Goal: Check status

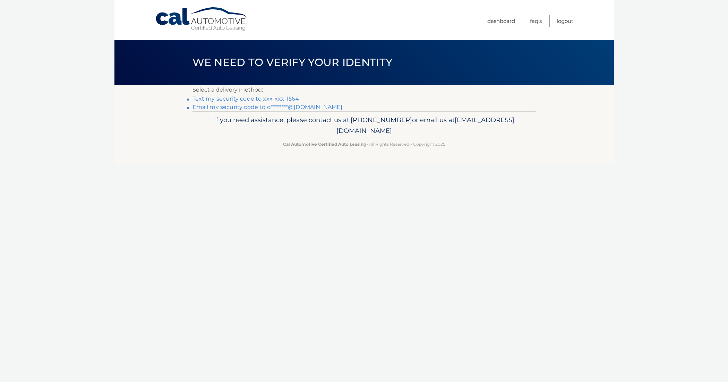
click at [243, 99] on link "Text my security code to xxx-xxx-1564" at bounding box center [246, 98] width 107 height 7
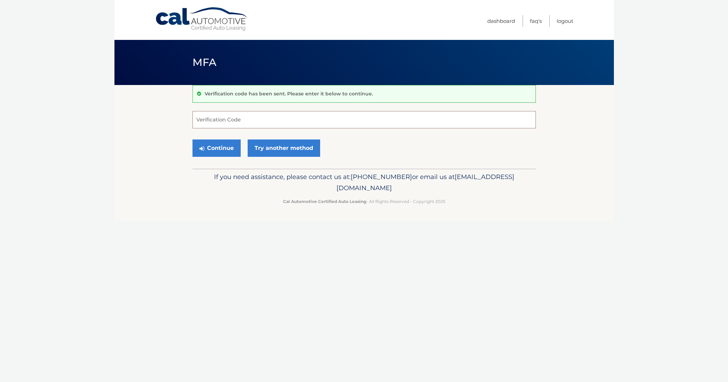
click at [244, 119] on input "Verification Code" at bounding box center [364, 119] width 343 height 17
type input "920716"
click at [233, 148] on button "Continue" at bounding box center [217, 147] width 48 height 17
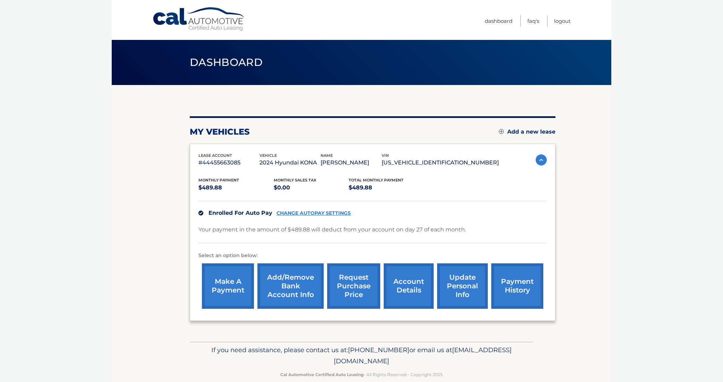
click at [521, 300] on link "payment history" at bounding box center [517, 285] width 52 height 45
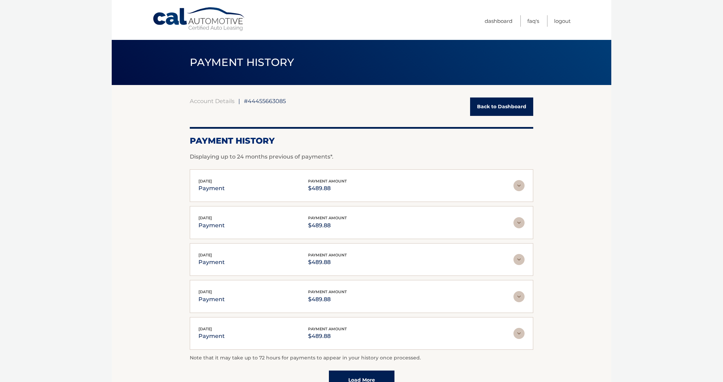
click at [505, 105] on link "Back to Dashboard" at bounding box center [501, 106] width 63 height 18
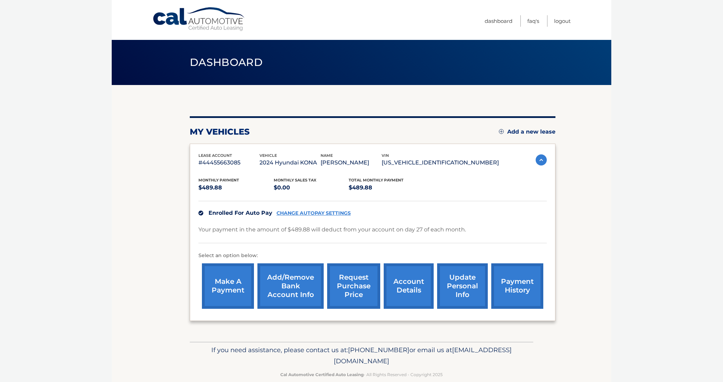
click at [401, 290] on link "account details" at bounding box center [409, 285] width 50 height 45
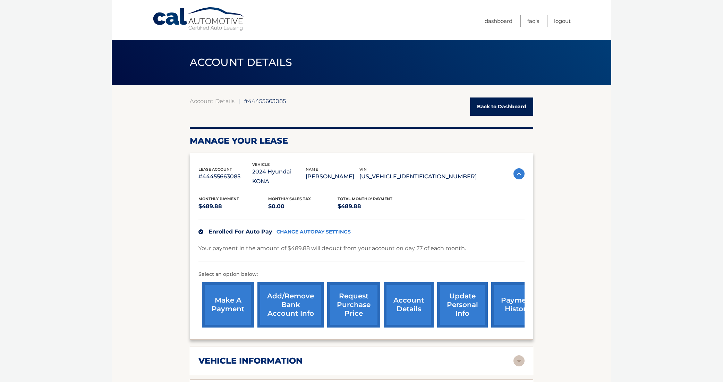
scroll to position [199, 0]
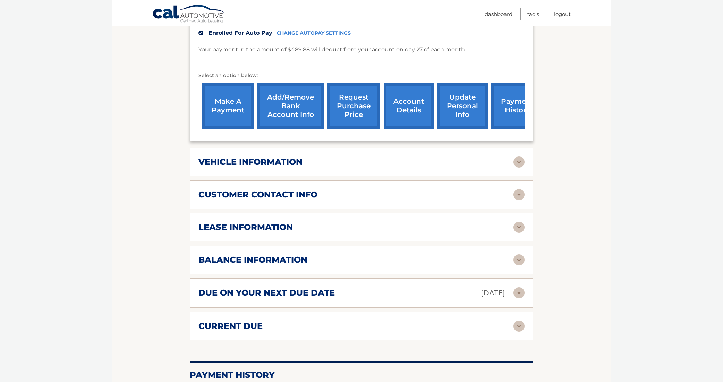
click at [519, 254] on img at bounding box center [518, 259] width 11 height 11
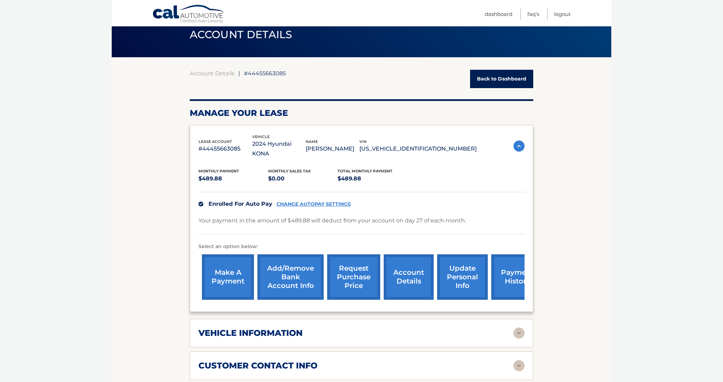
scroll to position [0, 0]
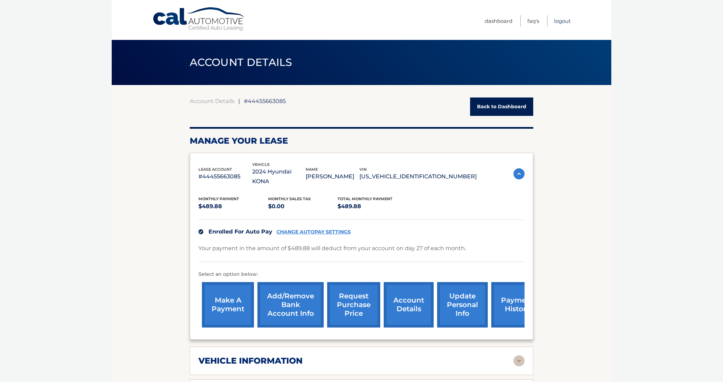
click at [559, 23] on link "Logout" at bounding box center [562, 20] width 17 height 11
